Goal: Navigation & Orientation: Find specific page/section

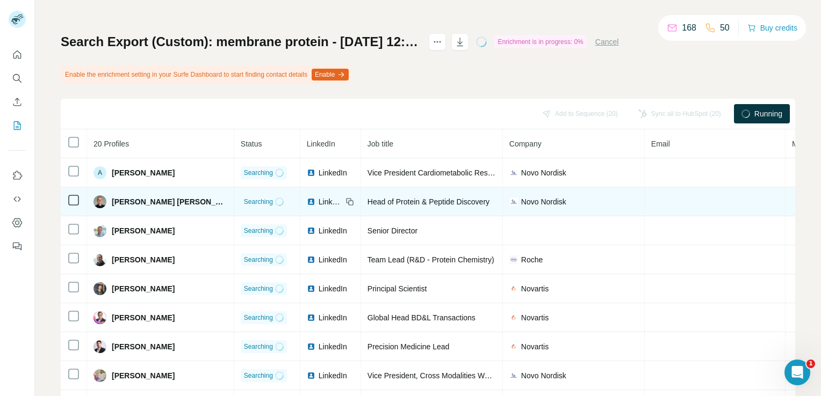
scroll to position [33, 0]
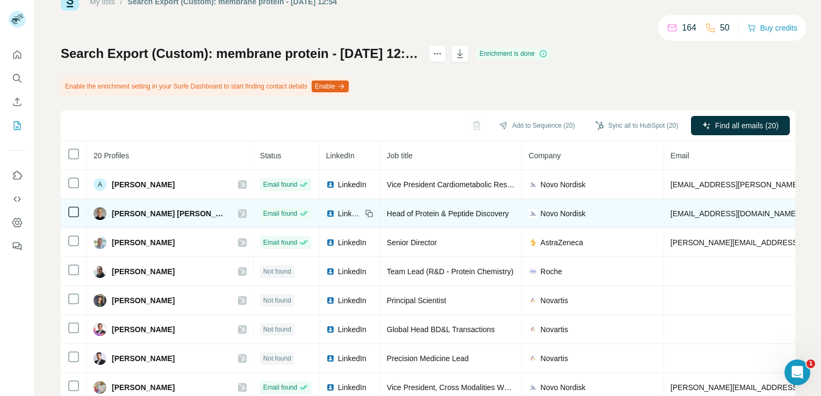
click at [239, 212] on icon at bounding box center [242, 214] width 6 height 9
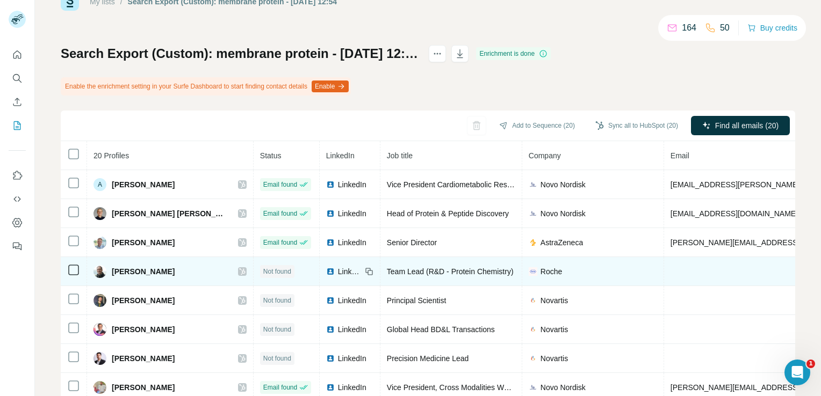
click at [184, 269] on div "[PERSON_NAME]" at bounding box center [169, 271] width 153 height 13
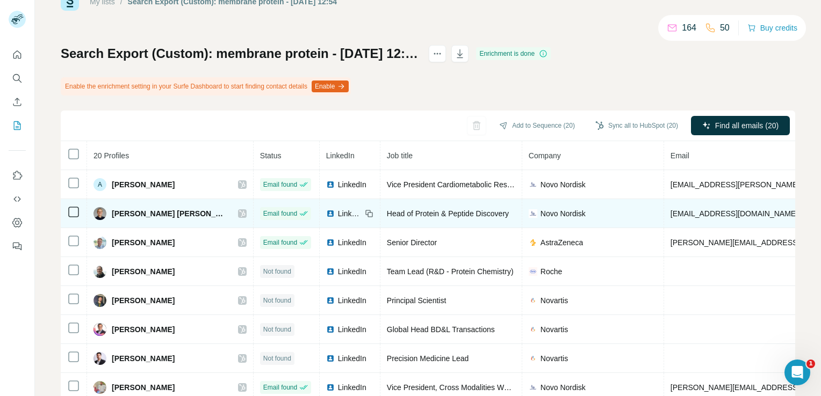
scroll to position [54, 0]
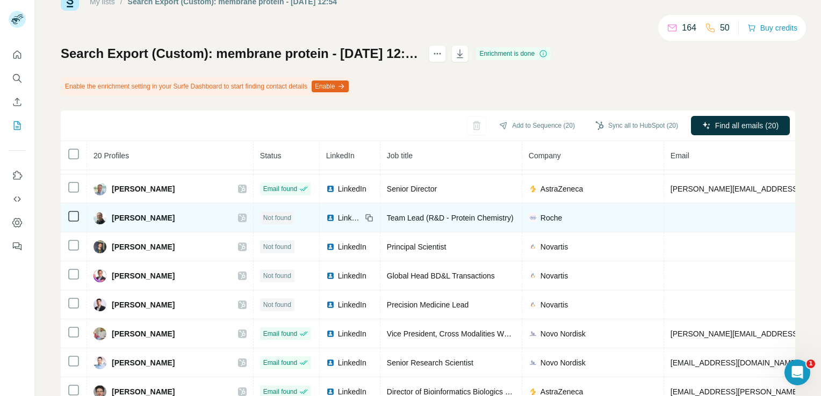
click at [338, 214] on span "LinkedIn" at bounding box center [350, 218] width 24 height 11
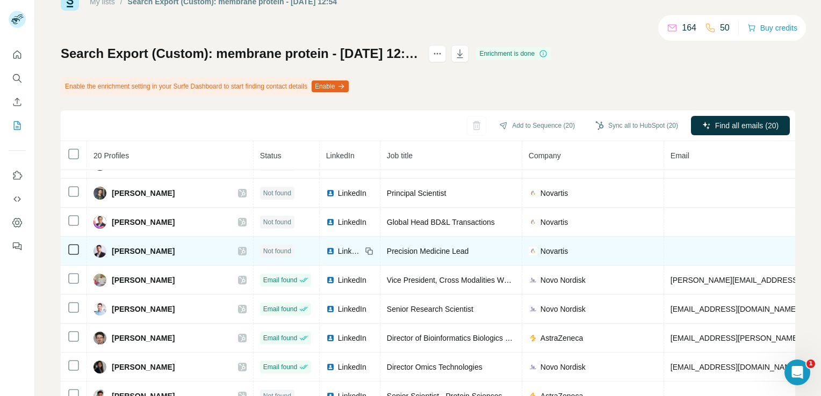
scroll to position [161, 0]
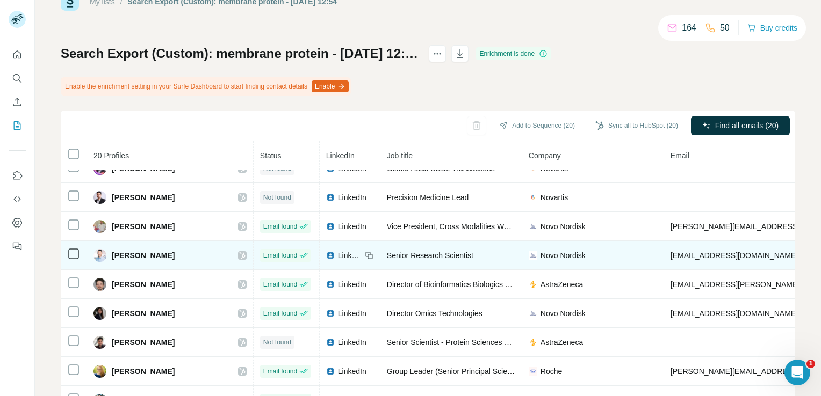
click at [239, 255] on icon at bounding box center [242, 256] width 6 height 6
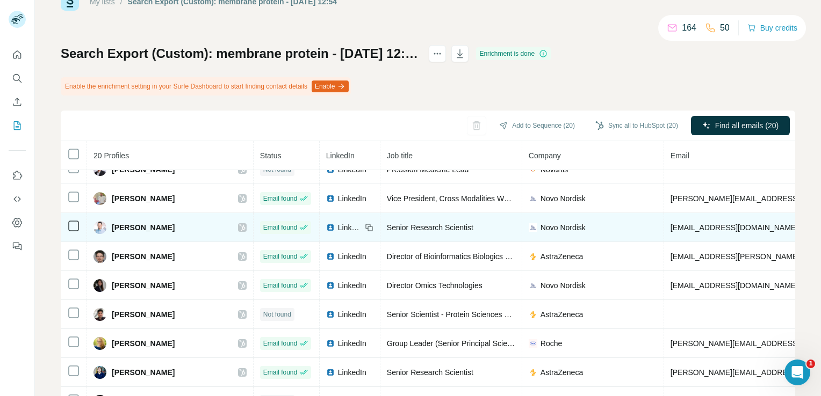
scroll to position [215, 0]
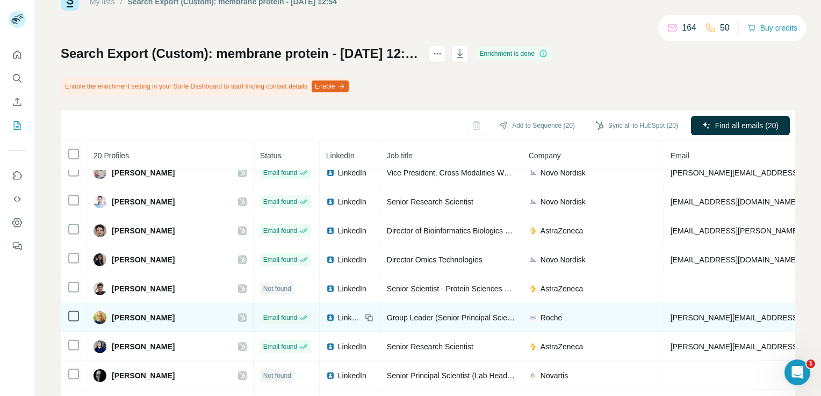
click at [239, 317] on icon at bounding box center [242, 318] width 6 height 6
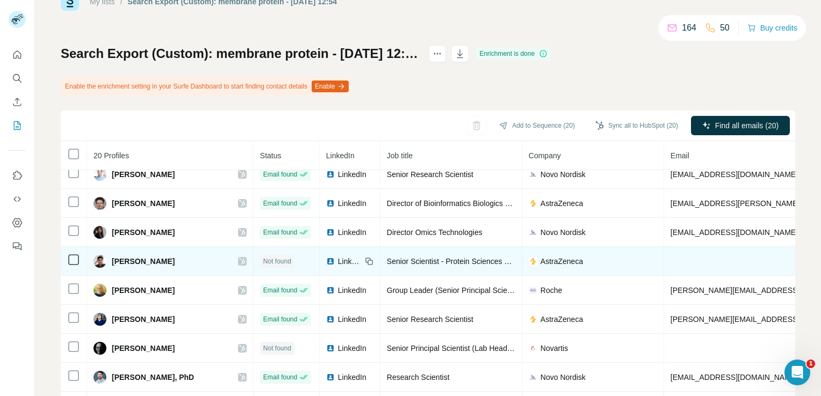
scroll to position [269, 0]
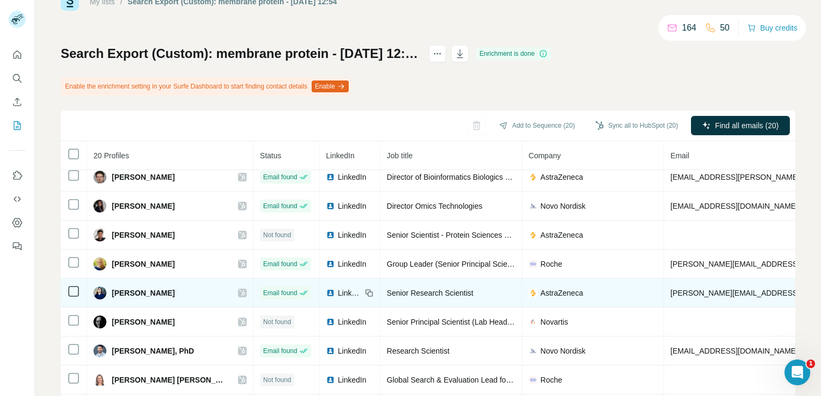
click at [239, 290] on icon at bounding box center [242, 293] width 6 height 9
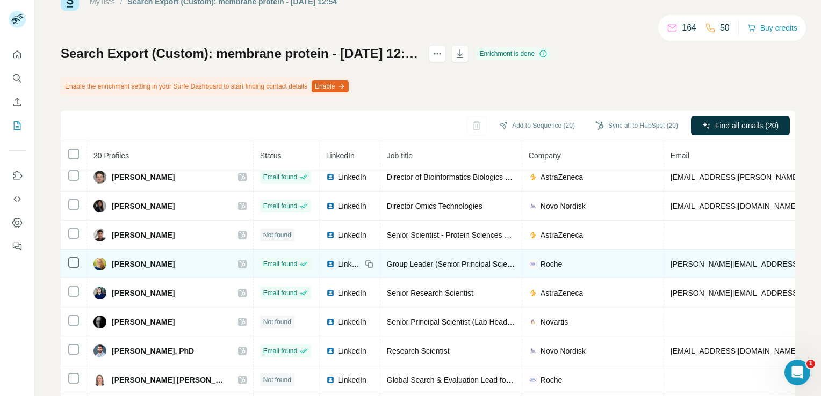
scroll to position [322, 0]
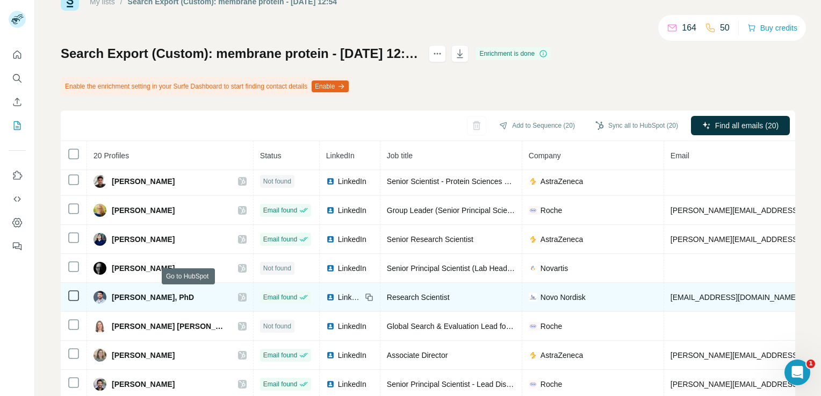
click at [239, 295] on icon at bounding box center [242, 297] width 6 height 9
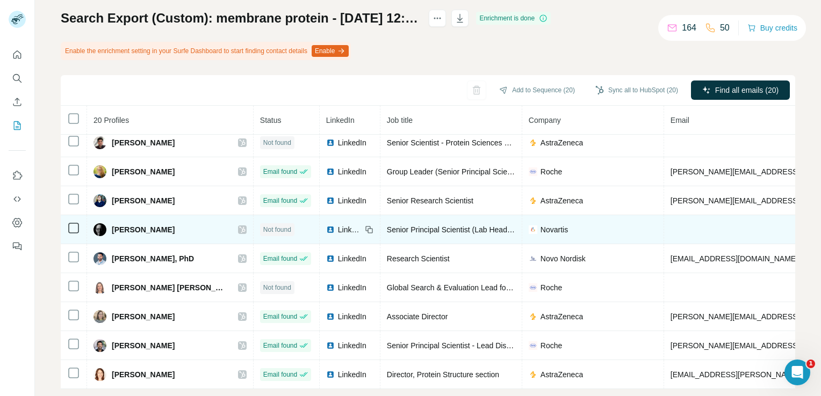
scroll to position [87, 0]
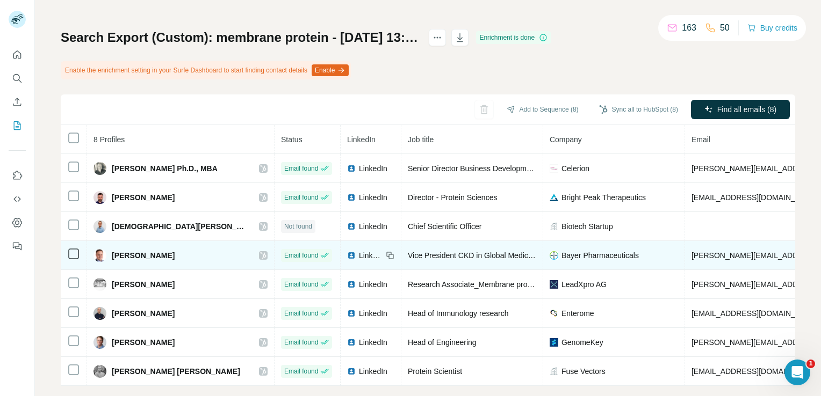
scroll to position [68, 0]
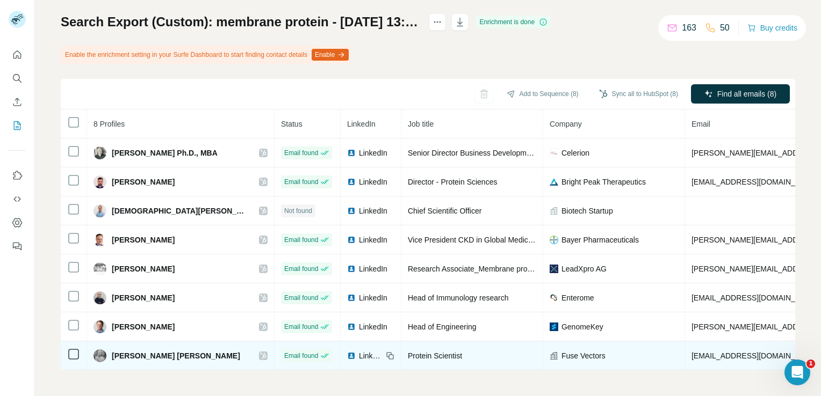
click at [260, 352] on icon at bounding box center [263, 356] width 6 height 9
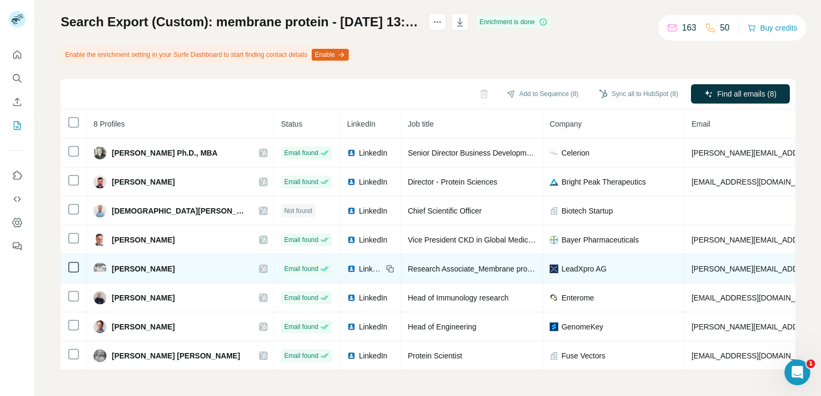
click at [260, 266] on icon at bounding box center [263, 269] width 6 height 6
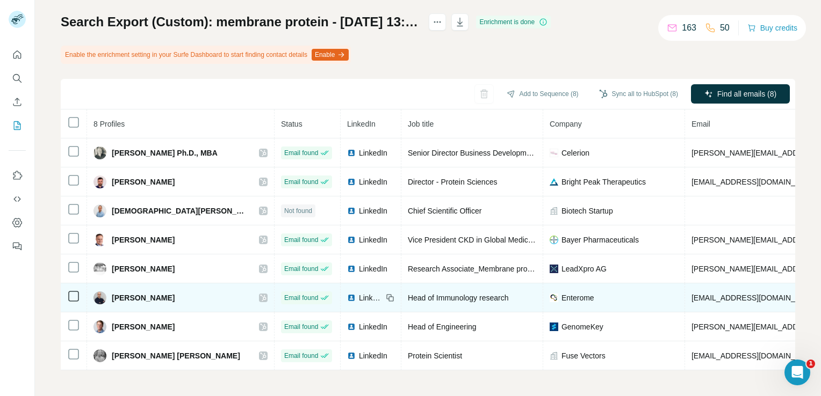
click at [260, 295] on icon at bounding box center [263, 298] width 6 height 6
drag, startPoint x: 759, startPoint y: 297, endPoint x: 633, endPoint y: 299, distance: 126.3
click at [685, 299] on td "Magalhaes_JG@protonmail.com" at bounding box center [817, 298] width 265 height 29
copy span "Magalhaes_JG@protonmail.com"
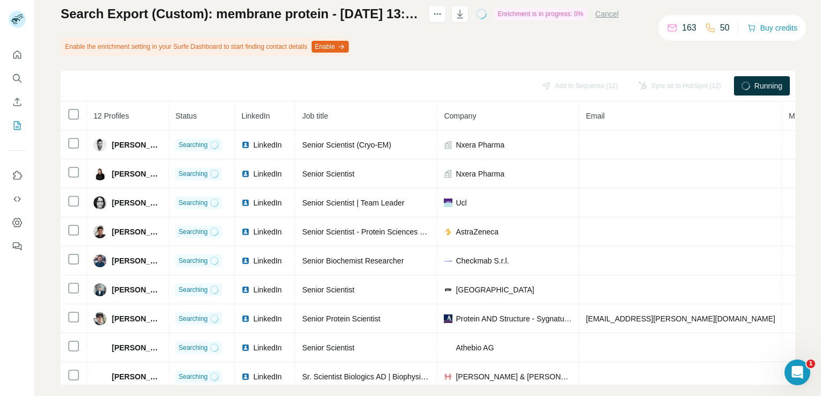
scroll to position [87, 0]
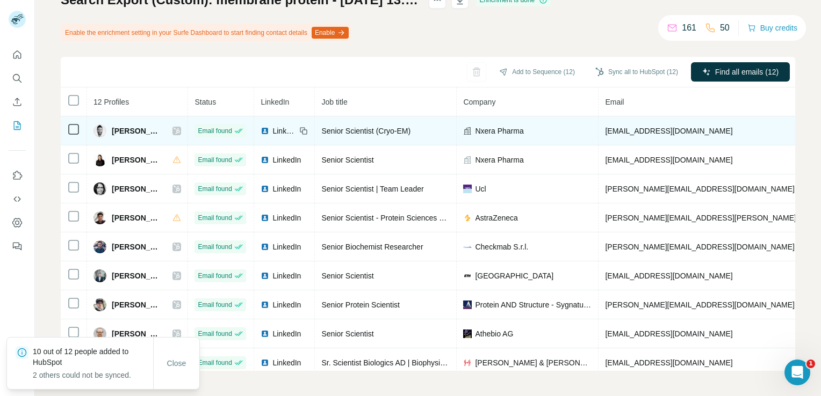
click at [181, 131] on div at bounding box center [176, 131] width 9 height 9
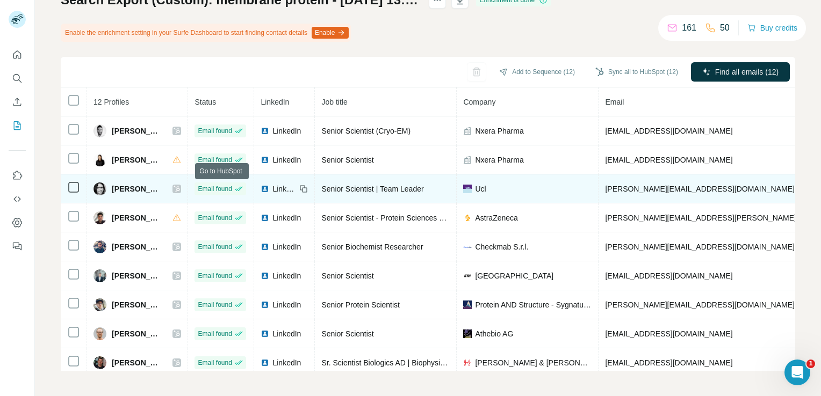
click at [180, 187] on icon at bounding box center [177, 189] width 6 height 6
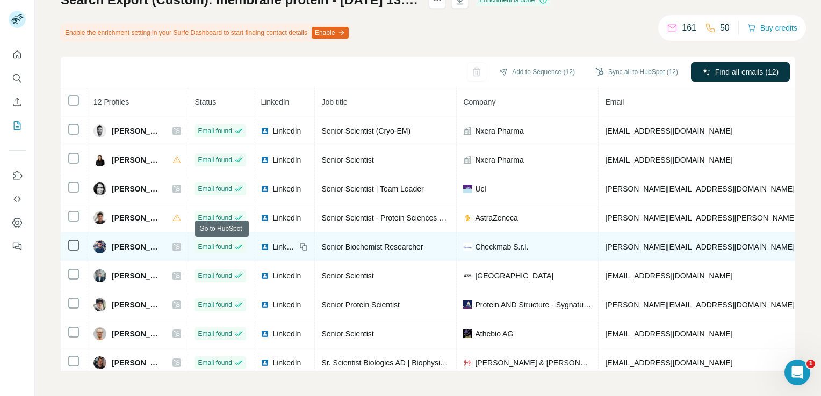
click at [180, 246] on icon at bounding box center [177, 247] width 6 height 9
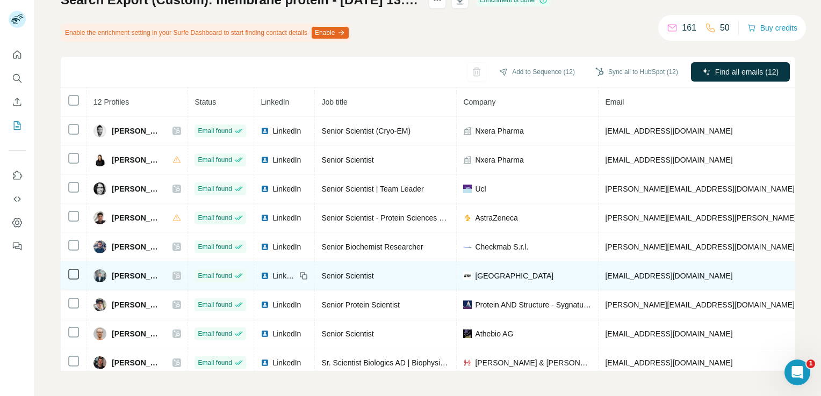
click at [180, 274] on icon at bounding box center [177, 276] width 6 height 9
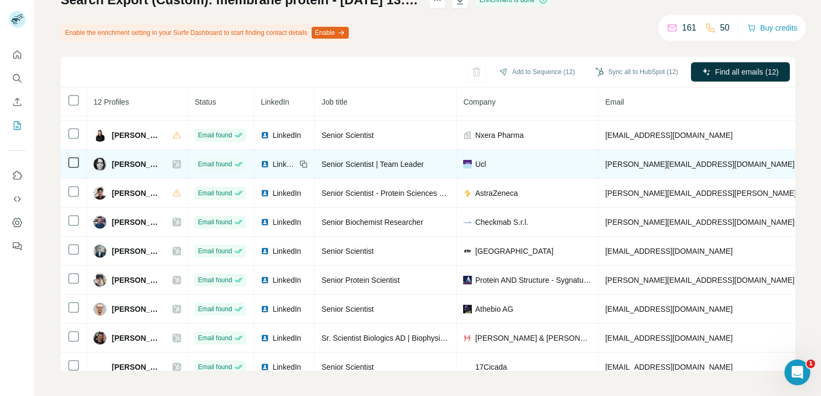
scroll to position [39, 0]
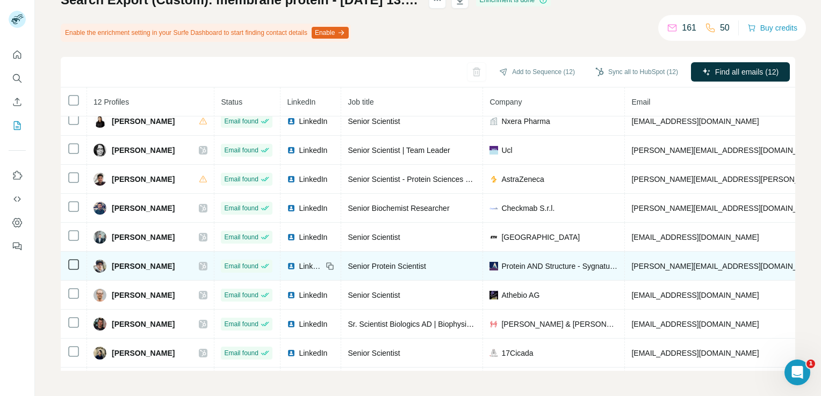
click at [206, 263] on icon at bounding box center [203, 266] width 6 height 6
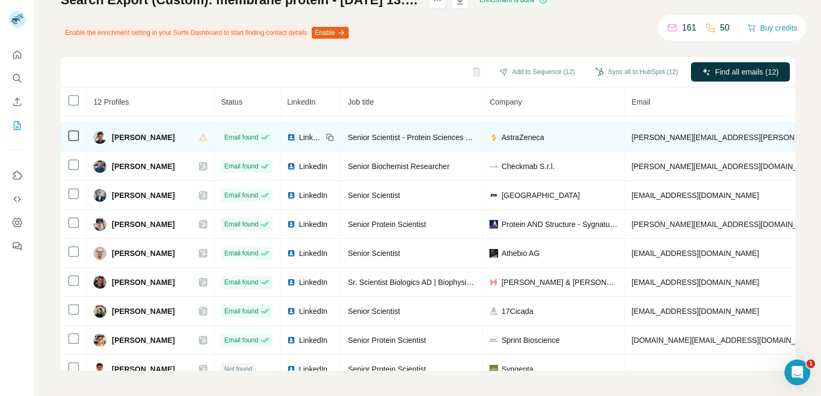
scroll to position [92, 0]
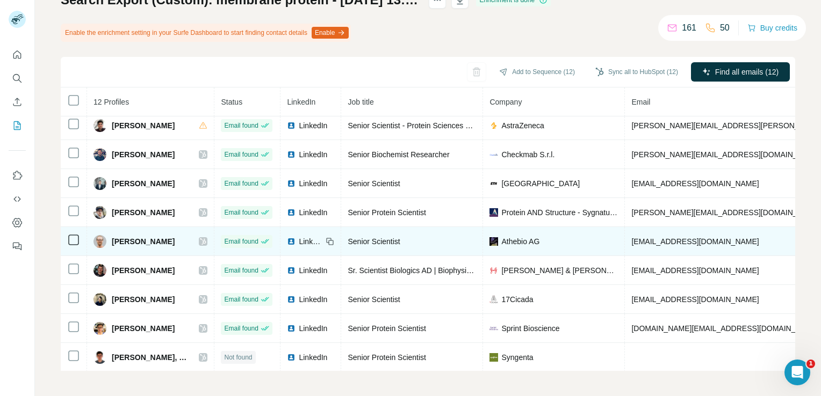
click at [206, 240] on icon at bounding box center [203, 241] width 6 height 9
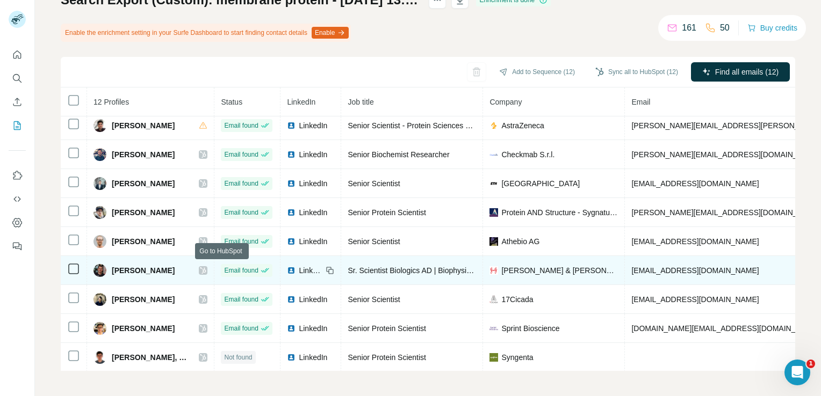
click at [206, 268] on icon at bounding box center [203, 271] width 6 height 6
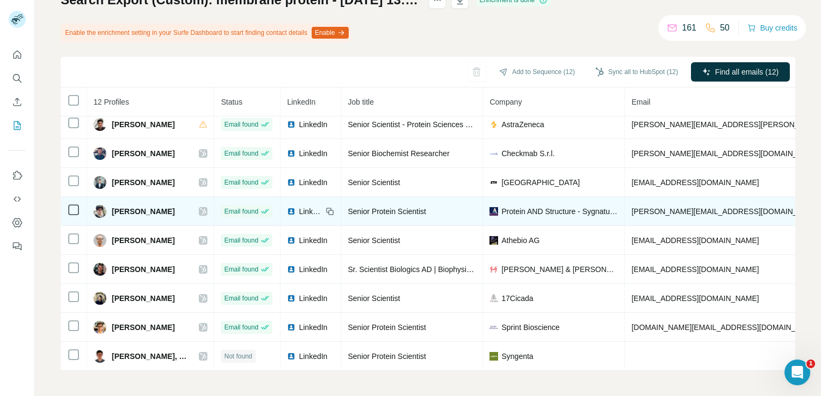
scroll to position [96, 0]
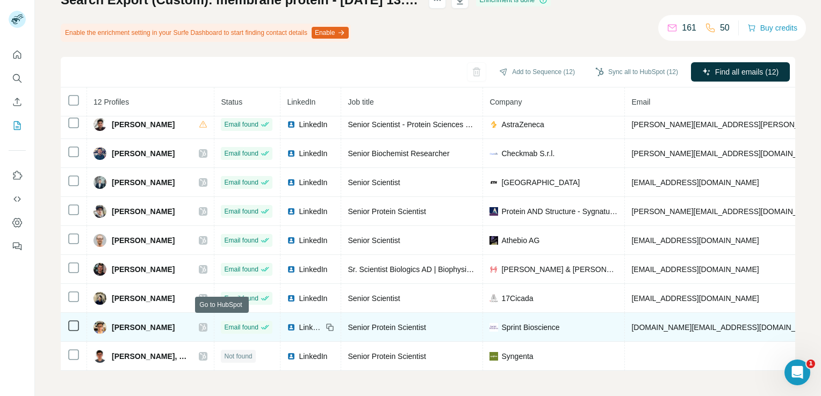
click at [206, 324] on icon at bounding box center [203, 327] width 6 height 6
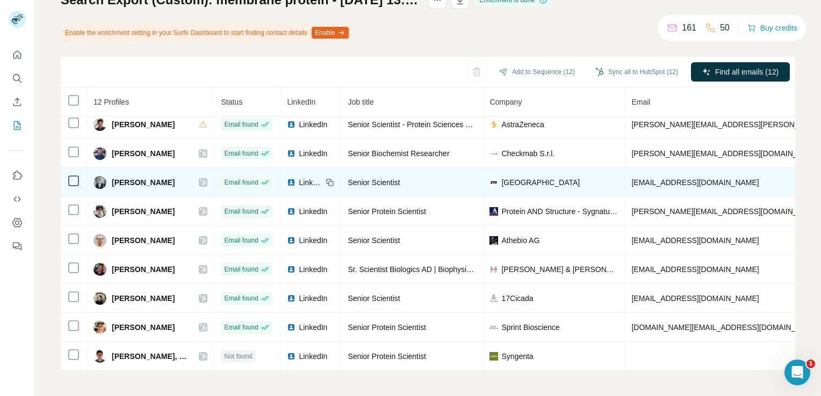
scroll to position [0, 0]
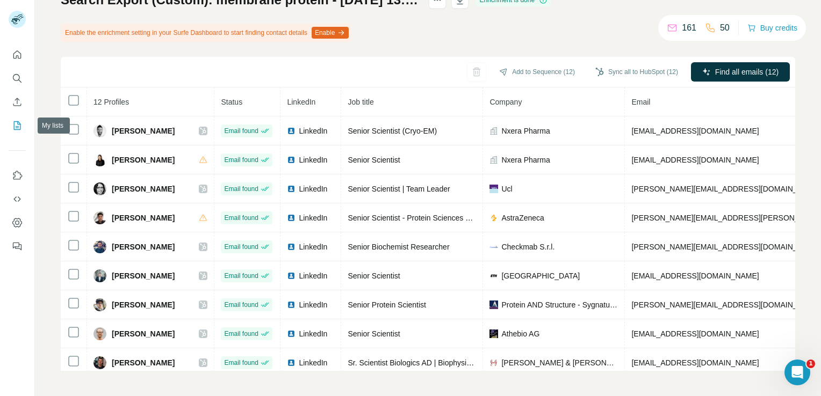
click at [17, 127] on icon "My lists" at bounding box center [17, 125] width 11 height 11
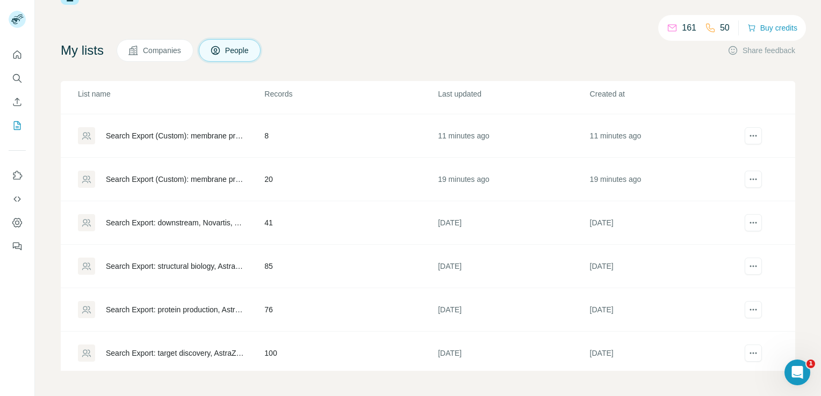
scroll to position [107, 0]
